Goal: Navigation & Orientation: Find specific page/section

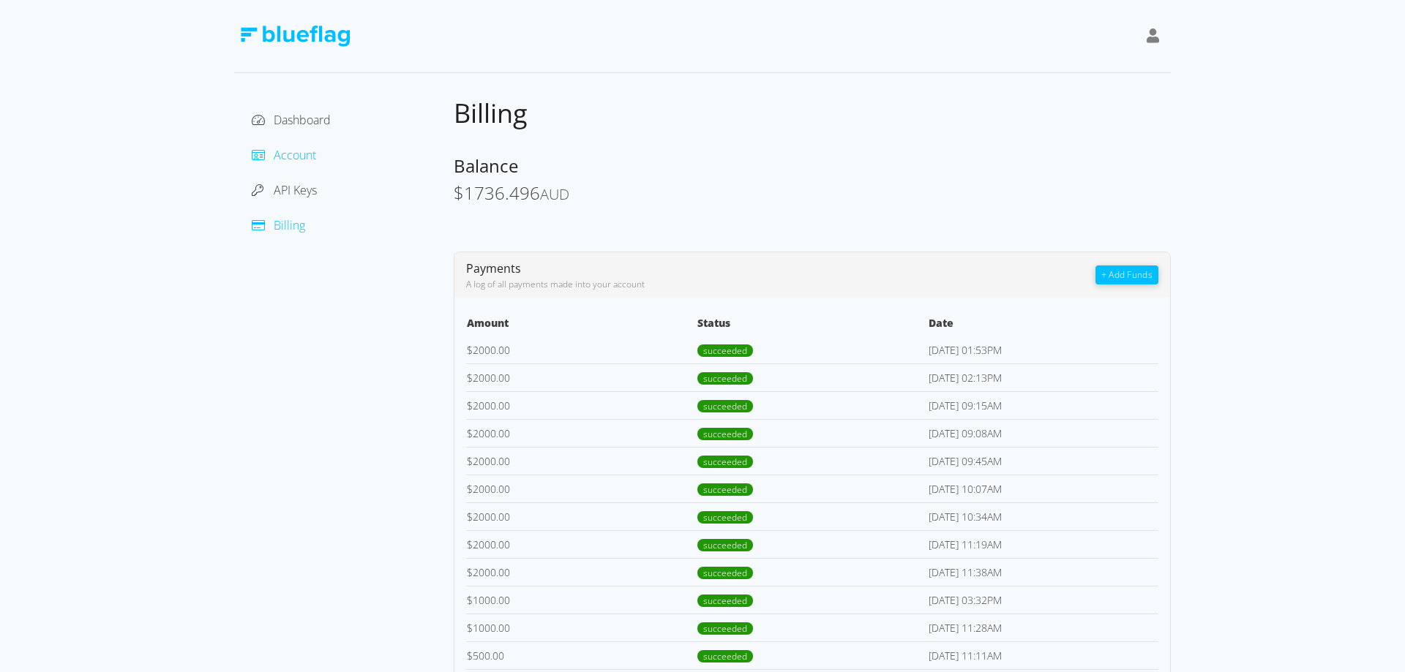
click at [258, 151] on icon at bounding box center [258, 155] width 13 height 12
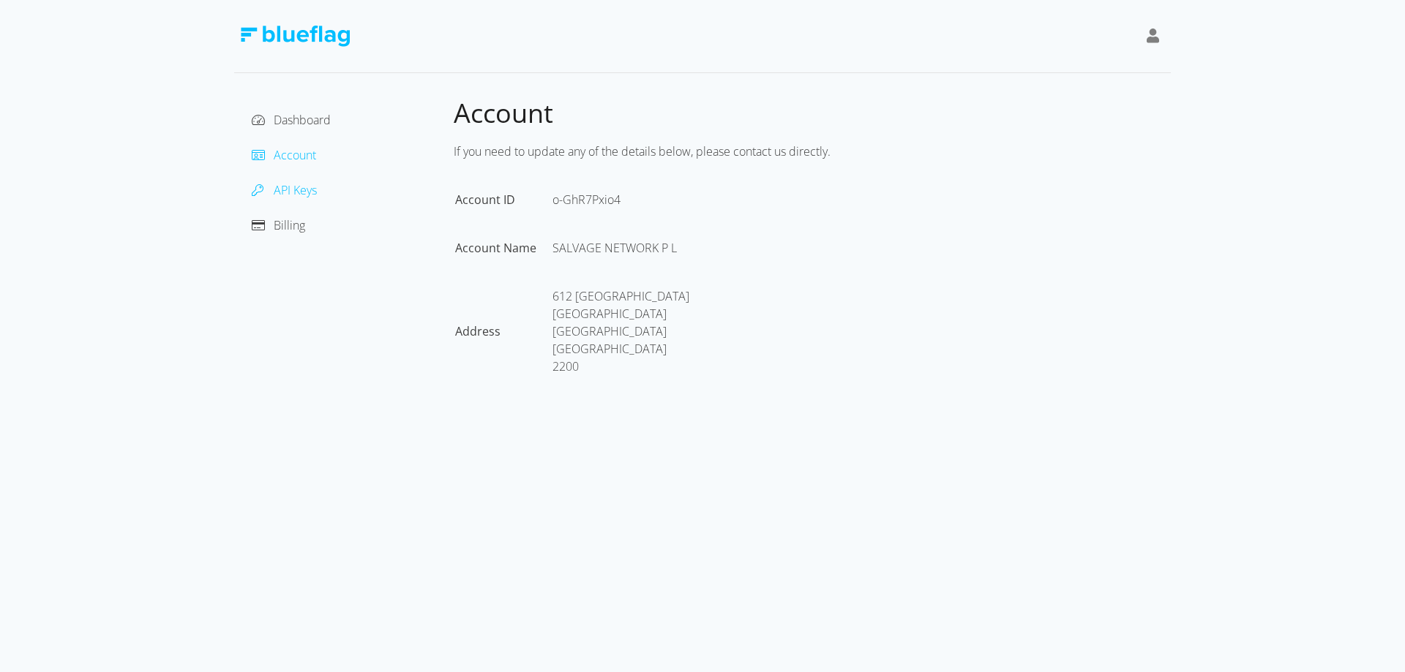
click at [293, 191] on span "API Keys" at bounding box center [295, 190] width 43 height 16
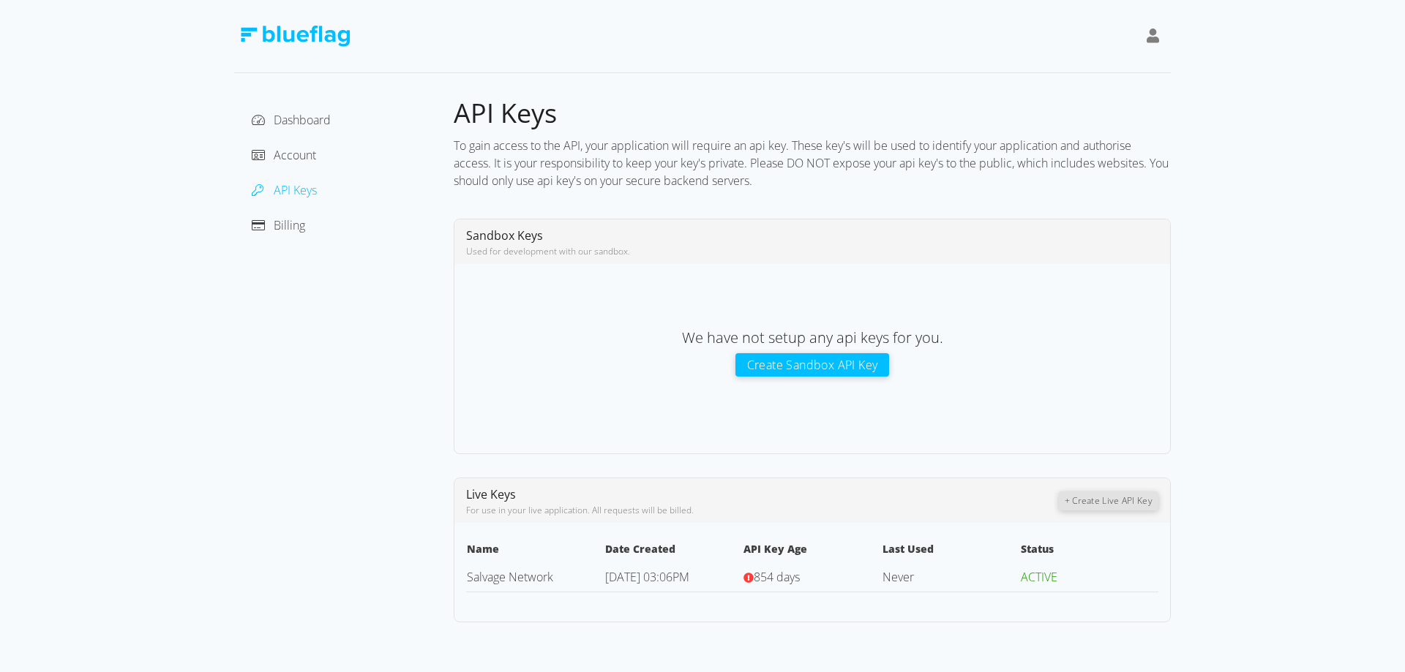
click at [748, 580] on icon at bounding box center [748, 578] width 10 height 10
click at [324, 120] on span "Dashboard" at bounding box center [302, 120] width 57 height 16
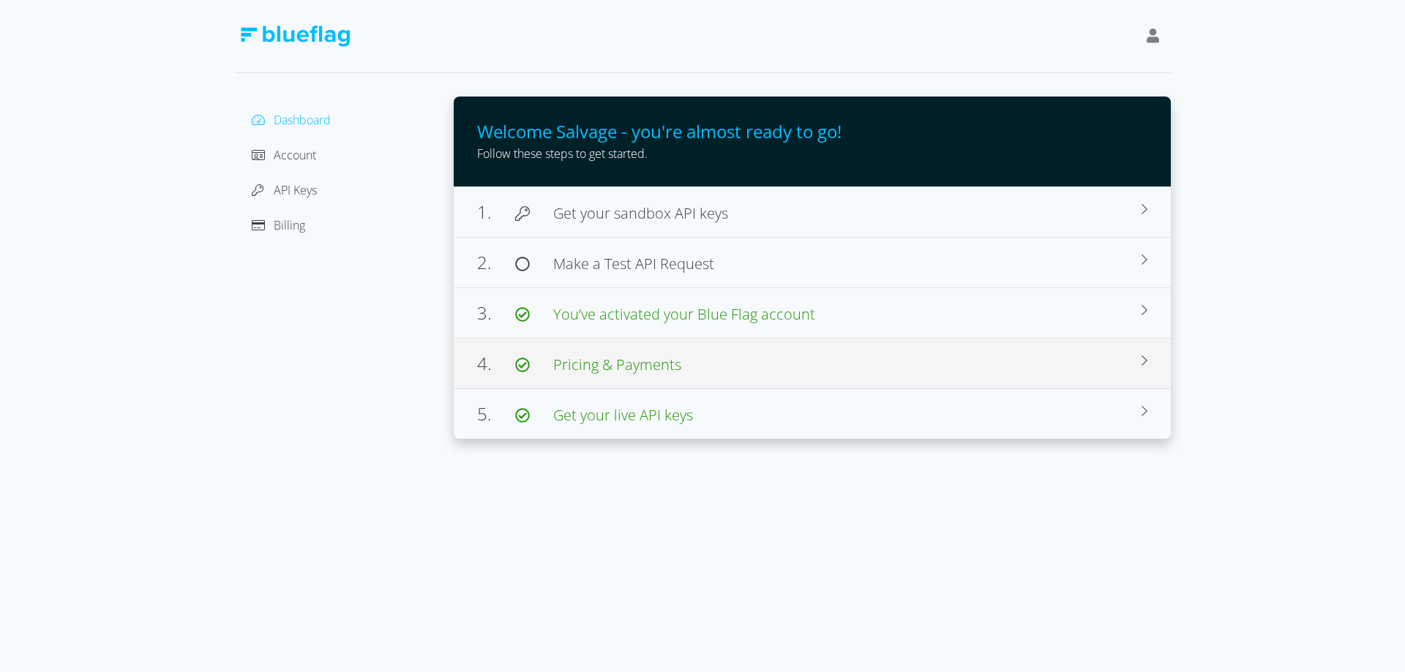
click at [1145, 359] on icon at bounding box center [1144, 361] width 6 height 12
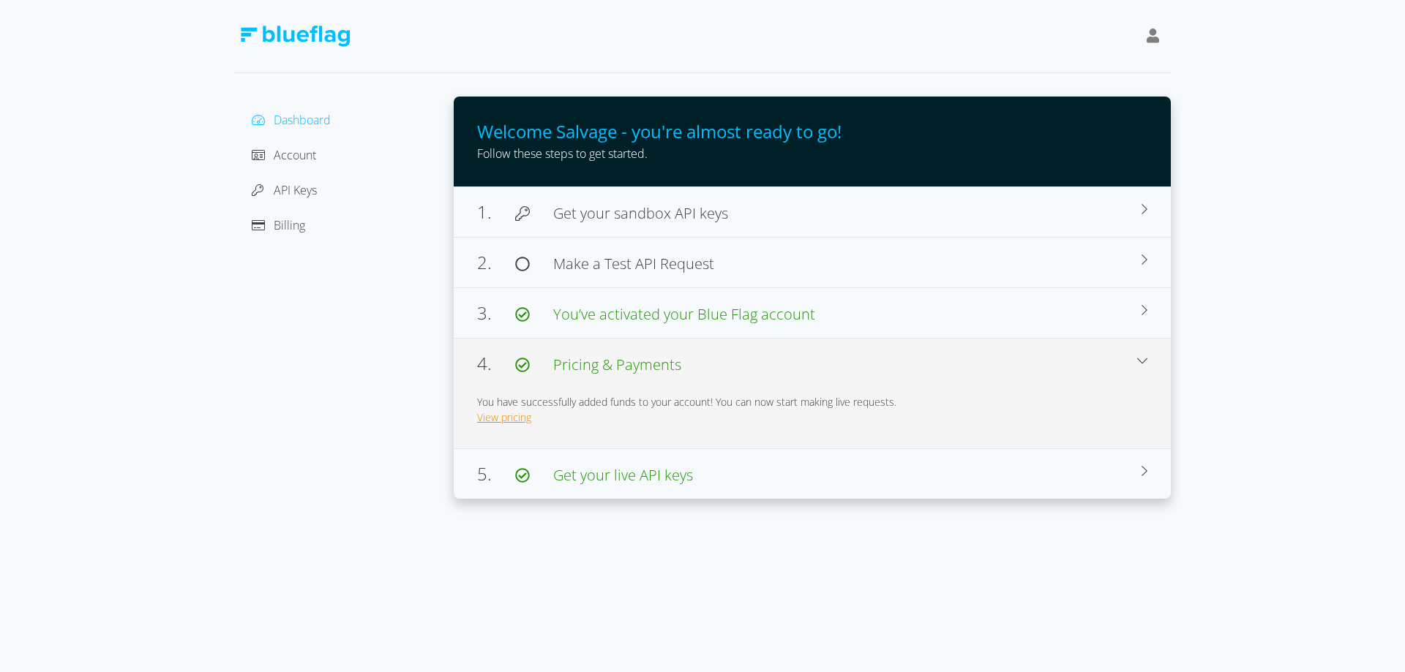
click at [496, 416] on link "View pricing" at bounding box center [504, 417] width 54 height 14
